Goal: Information Seeking & Learning: Learn about a topic

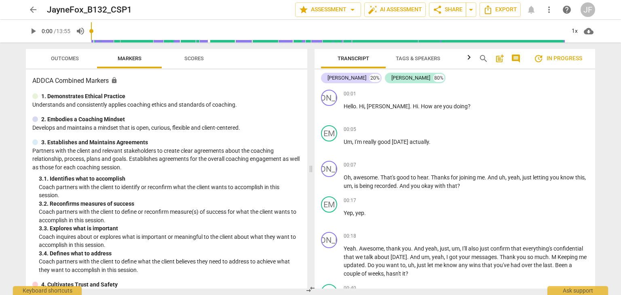
click at [3, 244] on div "arrow_back JayneFox_B132_CSP1 edit star Assessment arrow_drop_down auto_fix_hig…" at bounding box center [310, 147] width 621 height 295
click at [29, 8] on span "arrow_back" at bounding box center [33, 10] width 10 height 10
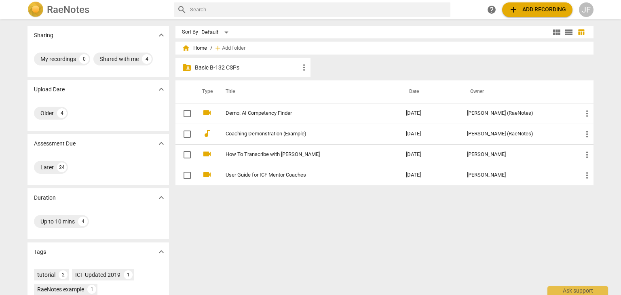
click at [207, 65] on p "Basic B-132 CSPs" at bounding box center [247, 67] width 104 height 8
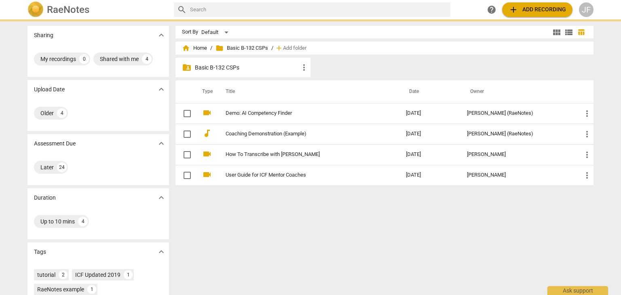
click at [207, 65] on p "Basic B-132 CSPs" at bounding box center [247, 67] width 104 height 8
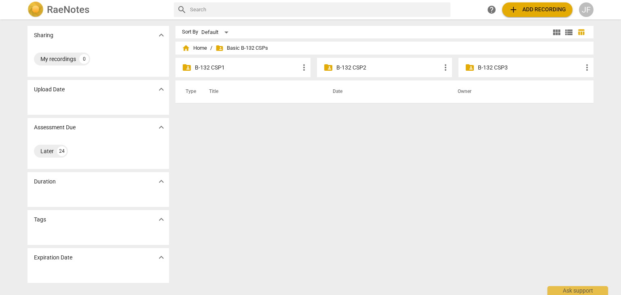
click at [207, 66] on p "B-132 CSP1" at bounding box center [247, 67] width 104 height 8
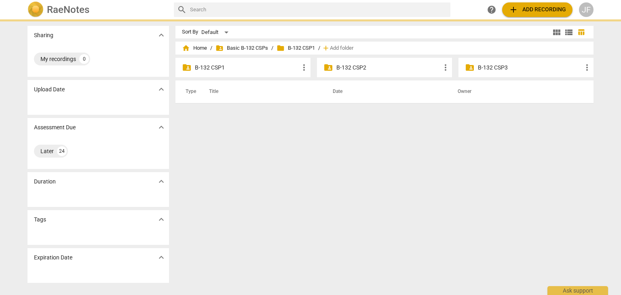
click at [207, 66] on p "B-132 CSP1" at bounding box center [247, 67] width 104 height 8
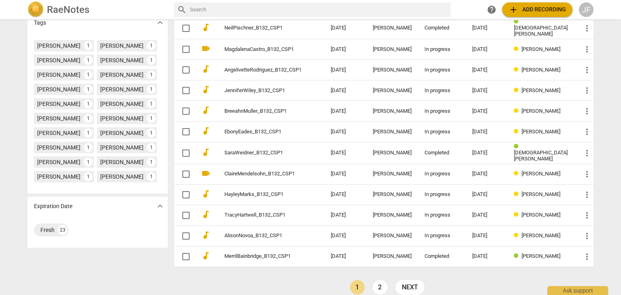
scroll to position [234, 0]
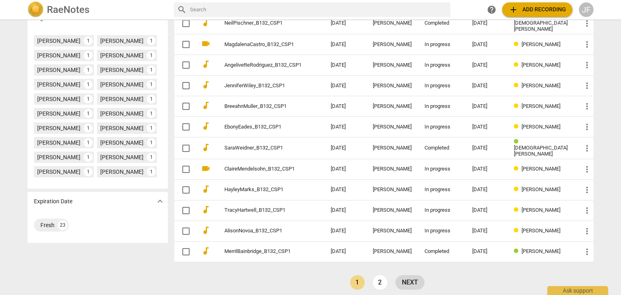
click at [410, 275] on link "next" at bounding box center [409, 282] width 29 height 15
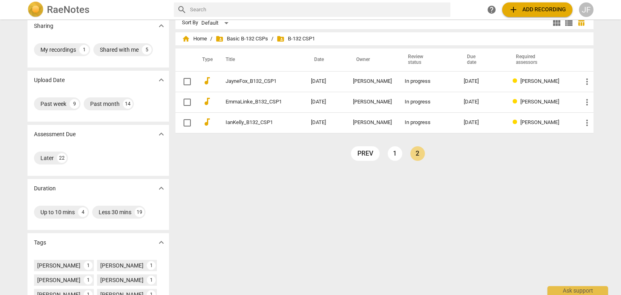
scroll to position [10, 0]
click at [369, 154] on link "prev" at bounding box center [365, 153] width 29 height 15
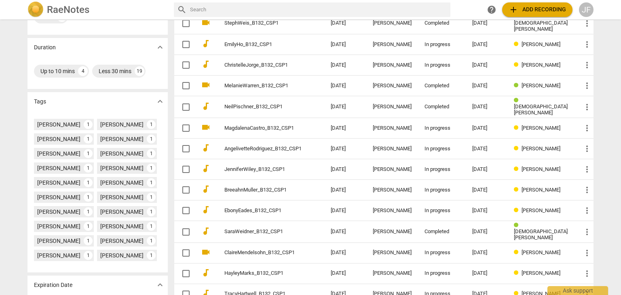
scroll to position [150, 0]
click at [51, 183] on div "[PERSON_NAME]" at bounding box center [58, 183] width 43 height 8
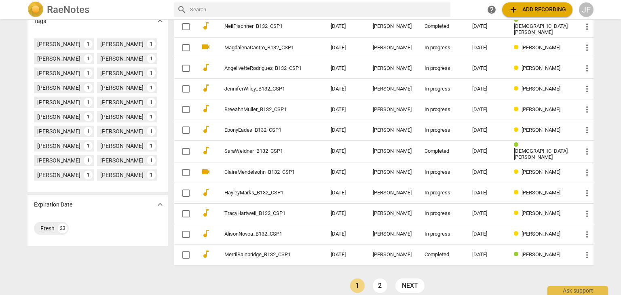
scroll to position [234, 0]
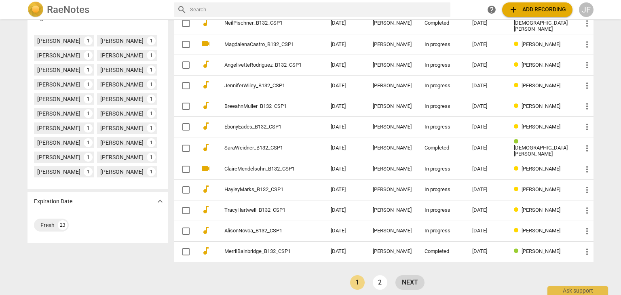
click at [412, 275] on link "next" at bounding box center [409, 282] width 29 height 15
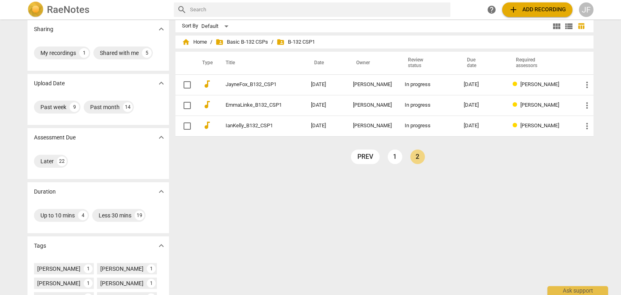
scroll to position [6, 0]
click at [365, 157] on link "prev" at bounding box center [365, 156] width 29 height 15
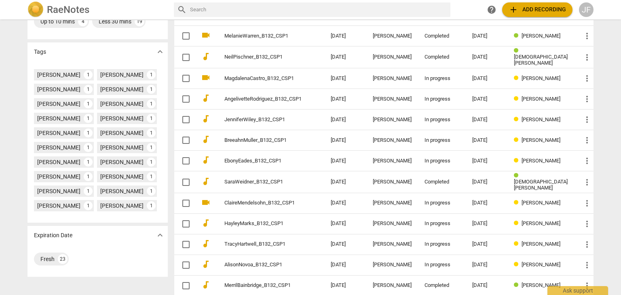
scroll to position [234, 0]
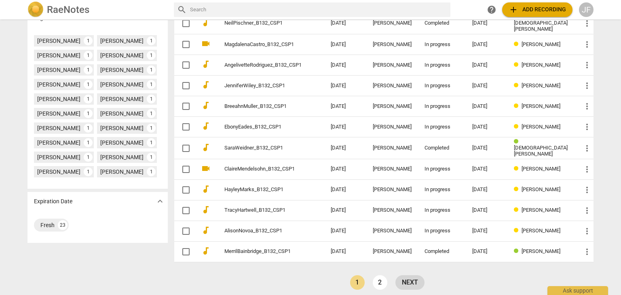
click at [407, 275] on link "next" at bounding box center [409, 282] width 29 height 15
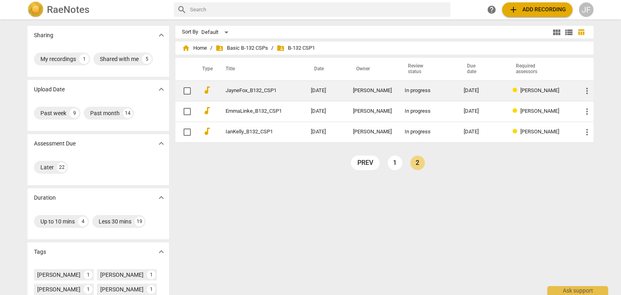
click at [524, 87] on span "[PERSON_NAME]" at bounding box center [539, 90] width 39 height 6
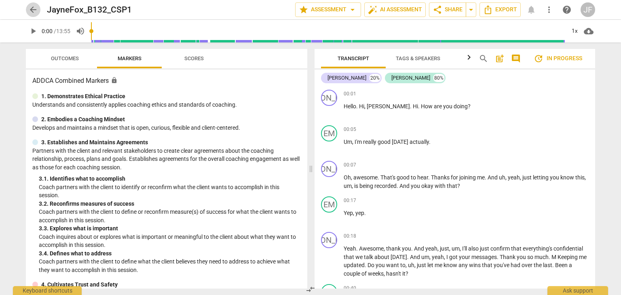
click at [34, 11] on span "arrow_back" at bounding box center [33, 10] width 10 height 10
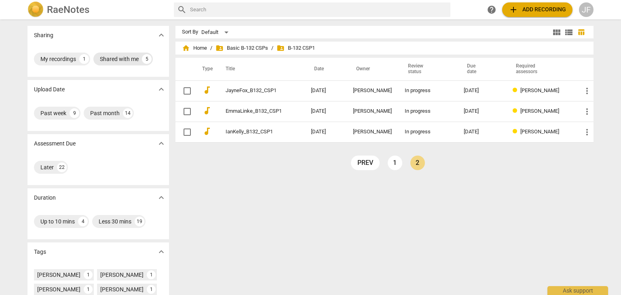
click at [125, 63] on div "Shared with me 5" at bounding box center [122, 59] width 59 height 13
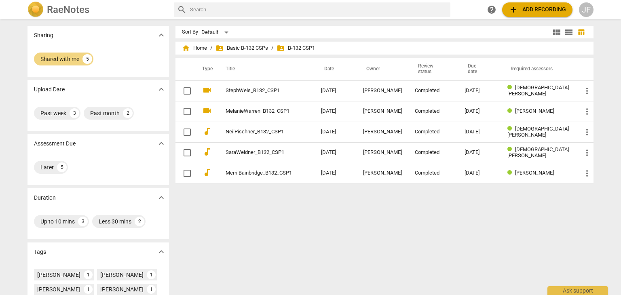
click at [292, 48] on span "folder_shared B-132 CSP1" at bounding box center [295, 48] width 38 height 8
click at [253, 49] on span "folder_shared Basic B-132 CSPs" at bounding box center [241, 48] width 53 height 8
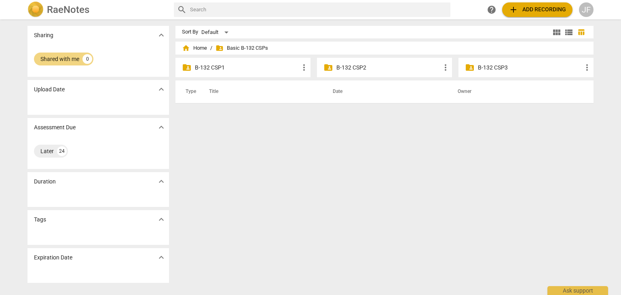
click at [211, 65] on p "B-132 CSP1" at bounding box center [247, 67] width 104 height 8
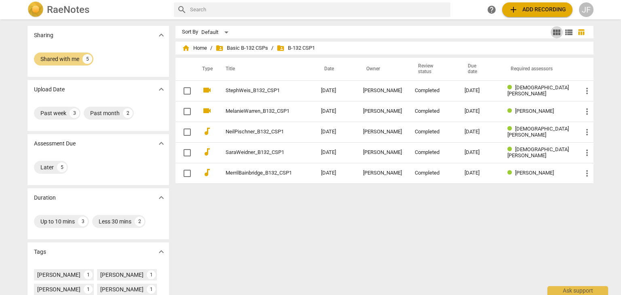
click at [556, 31] on span "view_module" at bounding box center [557, 32] width 10 height 10
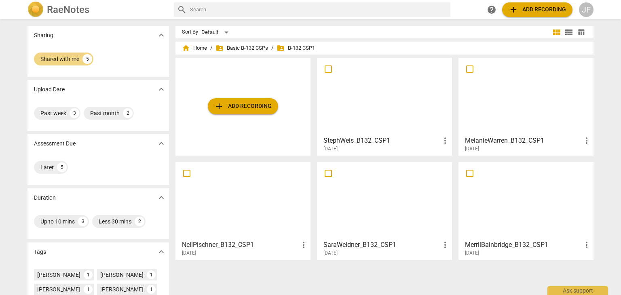
click at [517, 96] on div at bounding box center [525, 97] width 129 height 72
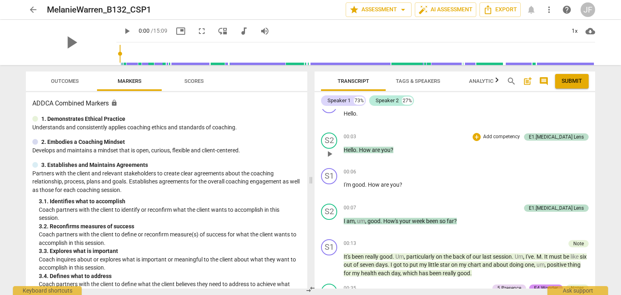
scroll to position [181, 0]
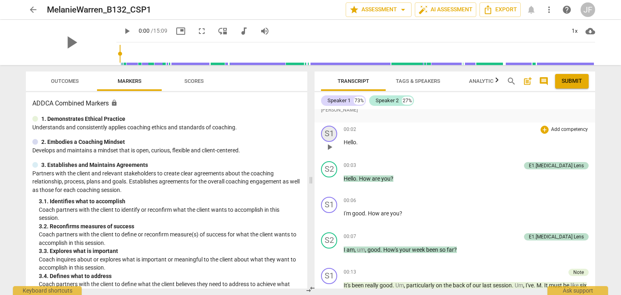
click at [330, 140] on div "S1" at bounding box center [329, 134] width 16 height 16
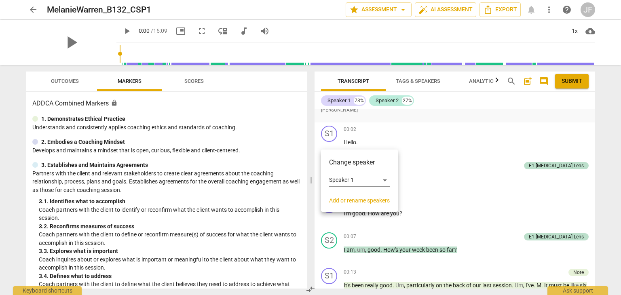
click at [369, 137] on div at bounding box center [310, 147] width 621 height 295
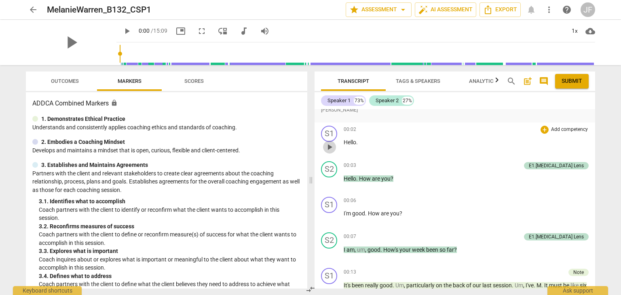
click at [331, 152] on span "play_arrow" at bounding box center [330, 147] width 10 height 10
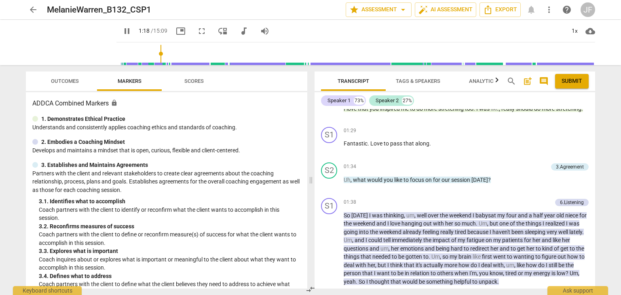
scroll to position [557, 0]
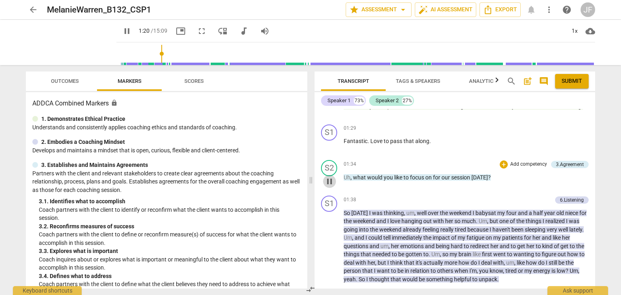
click at [330, 182] on span "pause" at bounding box center [330, 182] width 10 height 10
click at [331, 186] on span "play_arrow" at bounding box center [330, 182] width 10 height 10
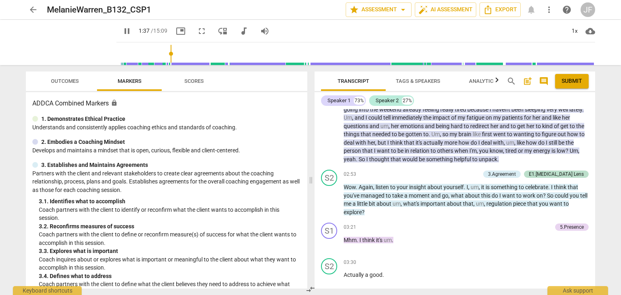
scroll to position [691, 0]
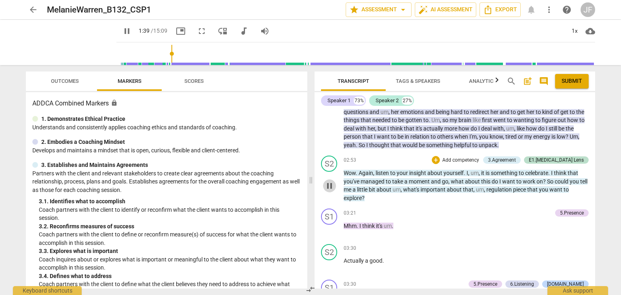
click at [327, 191] on span "pause" at bounding box center [330, 186] width 10 height 10
click at [331, 191] on span "play_arrow" at bounding box center [330, 186] width 10 height 10
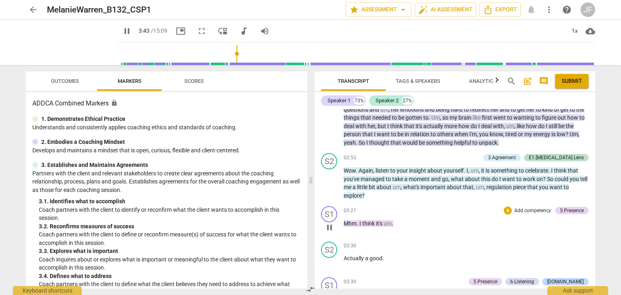
scroll to position [690, 0]
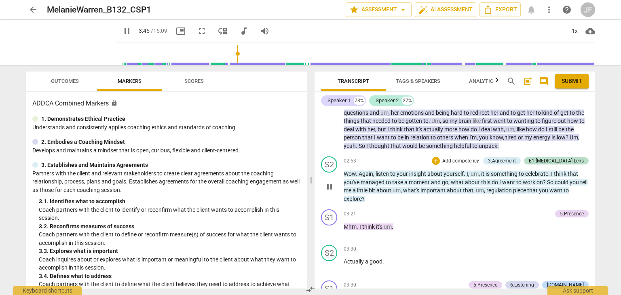
click at [327, 192] on span "pause" at bounding box center [330, 187] width 10 height 10
type input "226"
click at [33, 12] on span "arrow_back" at bounding box center [33, 10] width 10 height 10
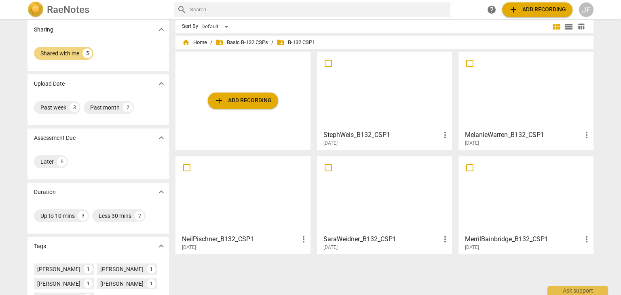
scroll to position [6, 0]
click at [470, 240] on h3 "MerrilBainbridge_B132_CSP1" at bounding box center [523, 239] width 117 height 10
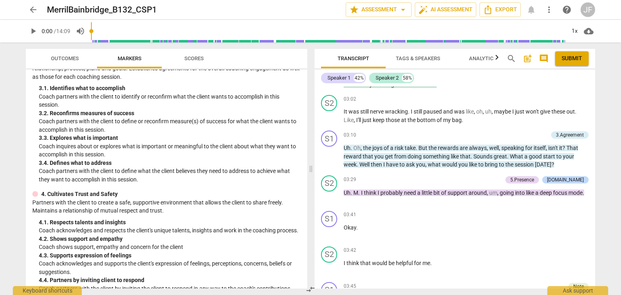
scroll to position [962, 0]
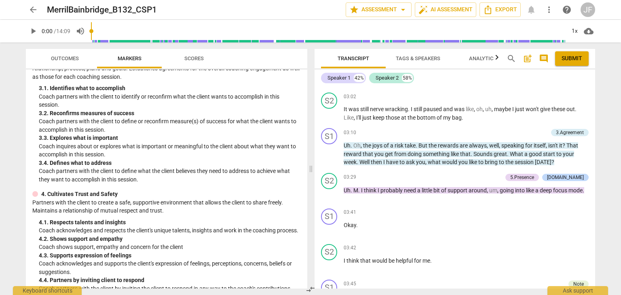
click at [34, 5] on span "arrow_back" at bounding box center [33, 10] width 10 height 10
